Goal: Task Accomplishment & Management: Manage account settings

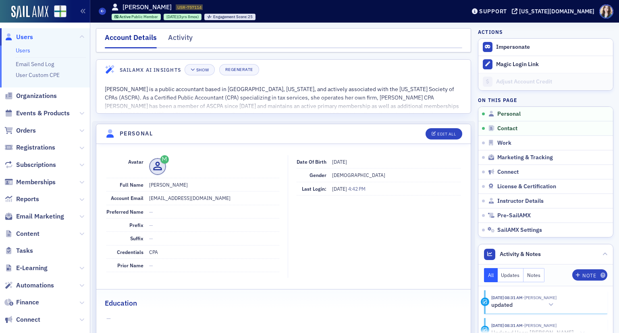
scroll to position [93, 0]
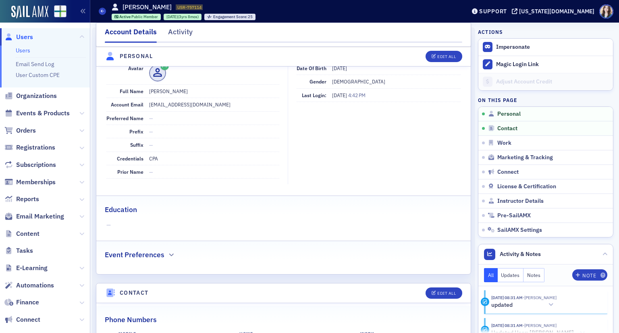
drag, startPoint x: 0, startPoint y: 0, endPoint x: 22, endPoint y: 36, distance: 42.1
click at [22, 36] on span "Users" at bounding box center [24, 37] width 17 height 9
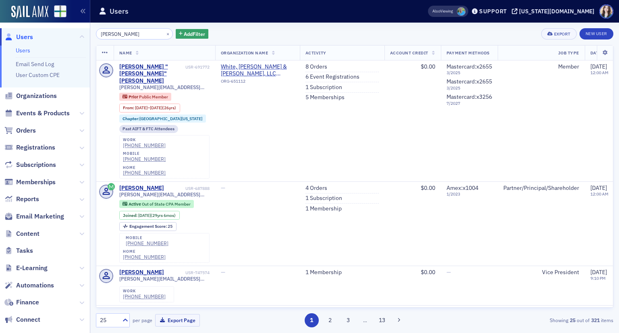
type input "[PERSON_NAME]"
click at [202, 30] on div "[PERSON_NAME] × Add Filter Export New User" at bounding box center [354, 33] width 517 height 11
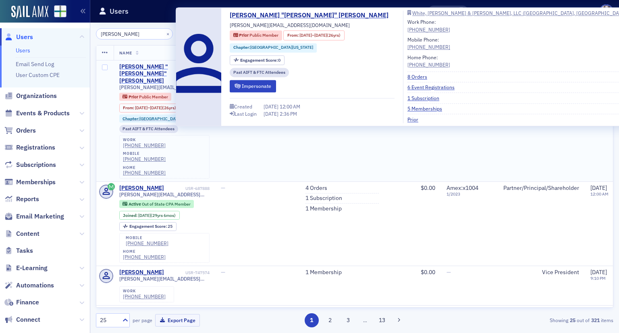
click at [139, 66] on div "[PERSON_NAME] "[PERSON_NAME]" [PERSON_NAME]" at bounding box center [151, 73] width 64 height 21
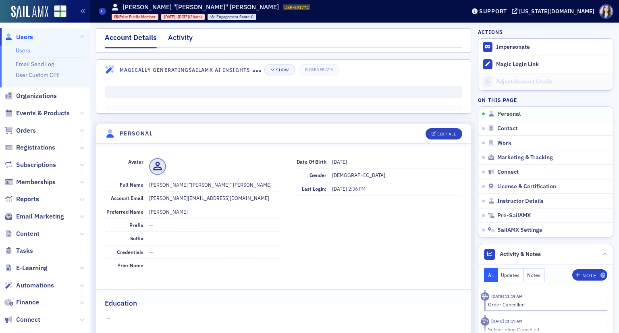
click at [177, 36] on div "Activity" at bounding box center [180, 39] width 25 height 15
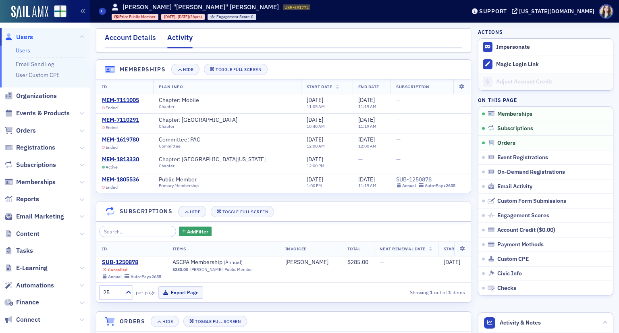
click at [140, 35] on div "Account Details" at bounding box center [130, 39] width 51 height 15
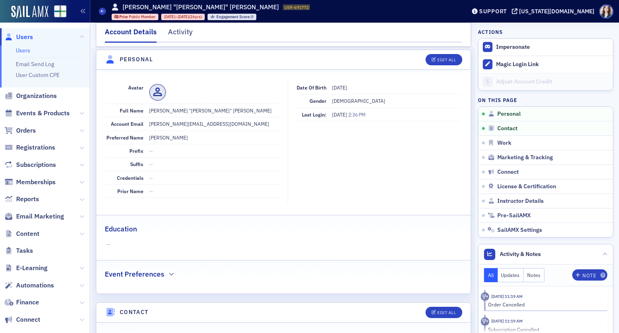
scroll to position [61, 0]
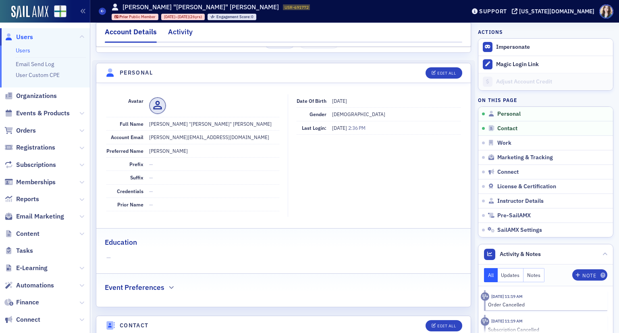
click at [170, 35] on div "Activity" at bounding box center [180, 34] width 25 height 15
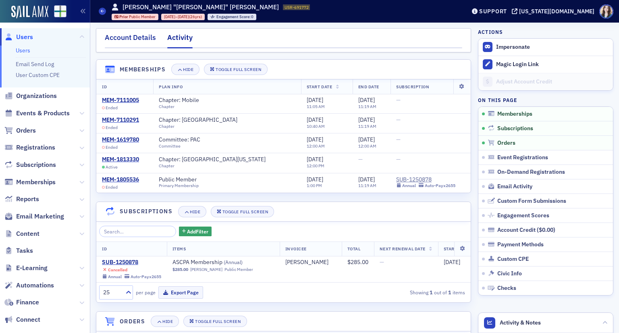
click at [123, 41] on div "Account Details" at bounding box center [130, 39] width 51 height 15
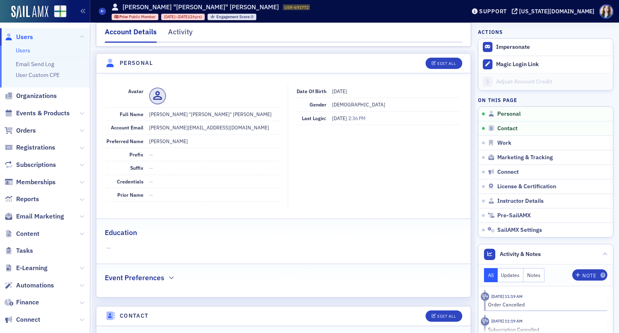
scroll to position [73, 0]
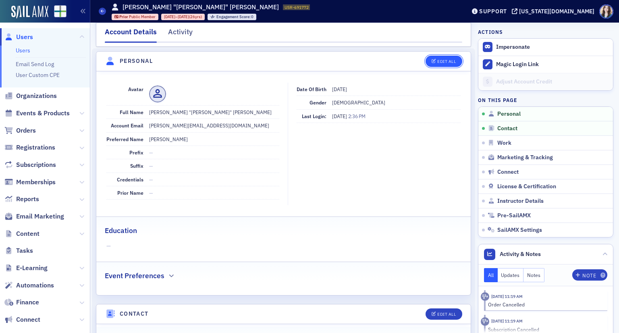
click at [454, 63] on button "Edit All" at bounding box center [443, 61] width 36 height 11
select select "US"
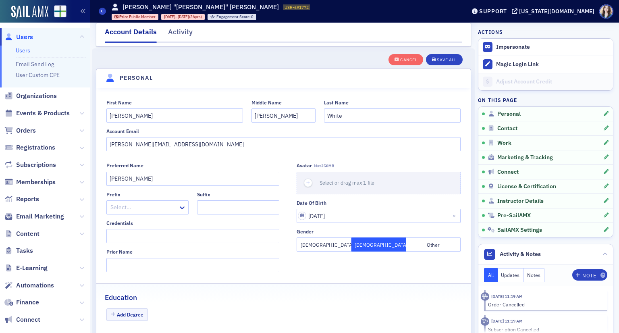
scroll to position [93, 0]
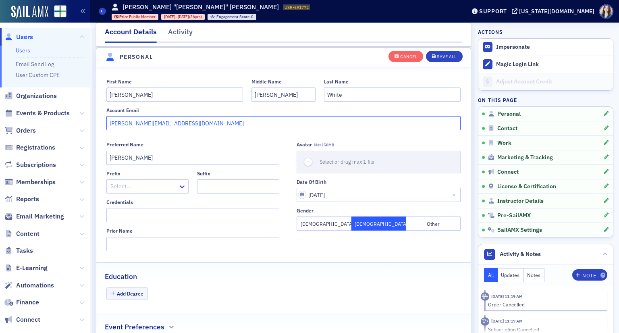
click at [193, 121] on input "[PERSON_NAME][EMAIL_ADDRESS][DOMAIN_NAME]" at bounding box center [283, 123] width 354 height 14
drag, startPoint x: 193, startPoint y: 121, endPoint x: 102, endPoint y: 124, distance: 91.9
click at [102, 124] on div "First Name [PERSON_NAME] Middle Name [PERSON_NAME] Last Name White Account Emai…" at bounding box center [283, 105] width 374 height 52
type input "[EMAIL_ADDRESS][DOMAIN_NAME]"
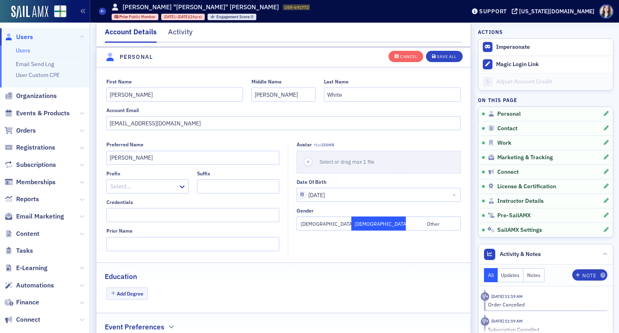
click at [434, 49] on div "Cancel Save All" at bounding box center [425, 56] width 74 height 17
click at [437, 58] on div "Save All" at bounding box center [446, 56] width 19 height 4
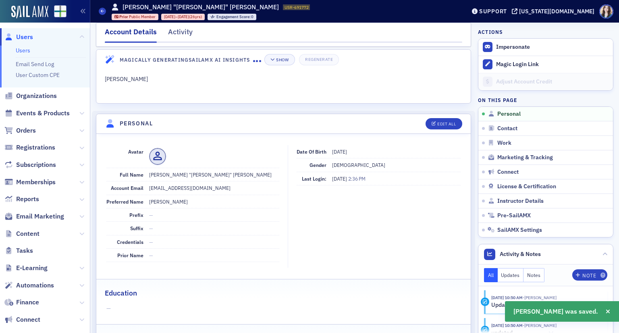
scroll to position [0, 0]
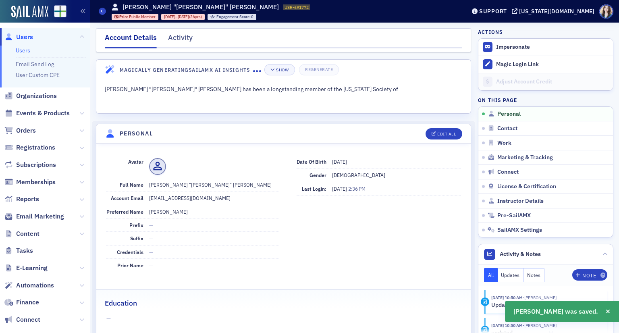
click at [443, 50] on div "Account Details Activity" at bounding box center [283, 40] width 375 height 24
